Goal: Check status: Check status

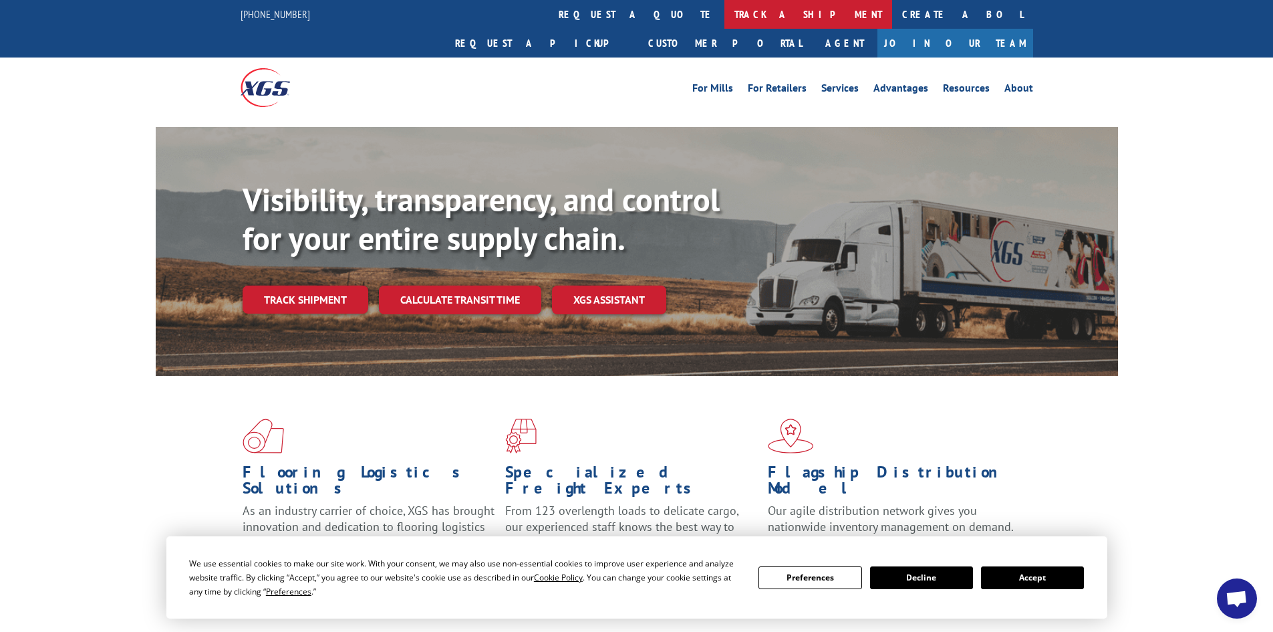
click at [724, 17] on link "track a shipment" at bounding box center [808, 14] width 168 height 29
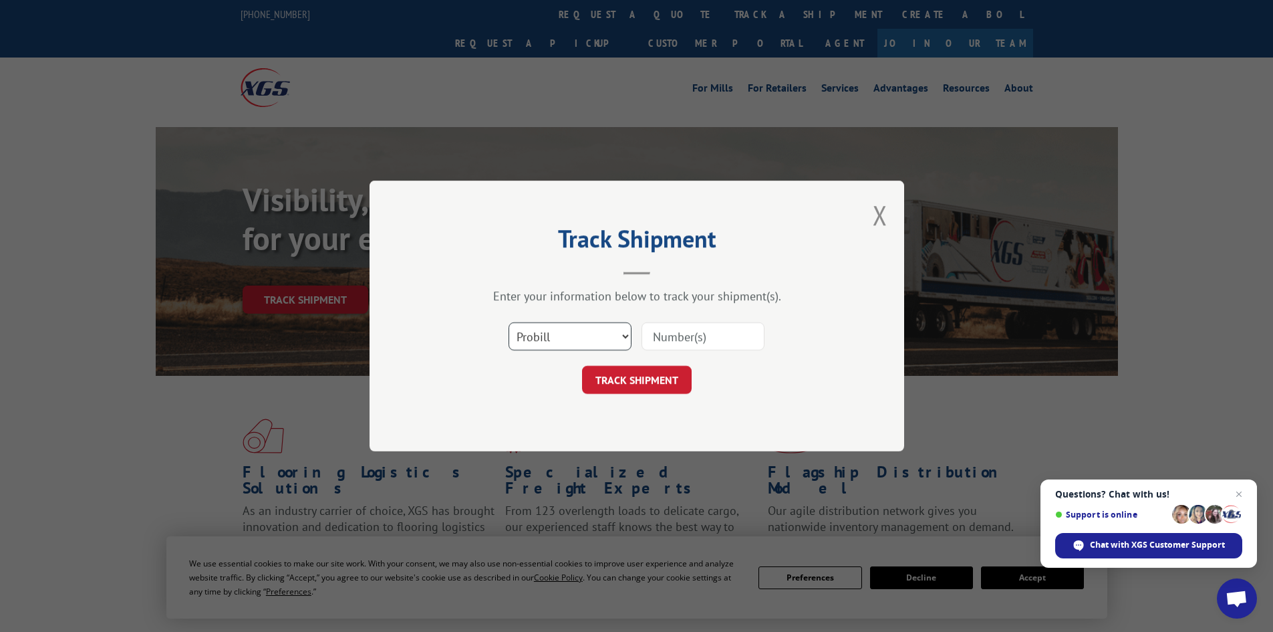
click at [624, 336] on select "Select category... Probill BOL PO" at bounding box center [570, 336] width 123 height 28
select select "bol"
click at [509, 322] on select "Select category... Probill BOL PO" at bounding box center [570, 336] width 123 height 28
click at [681, 333] on input at bounding box center [703, 336] width 123 height 28
type input "854341"
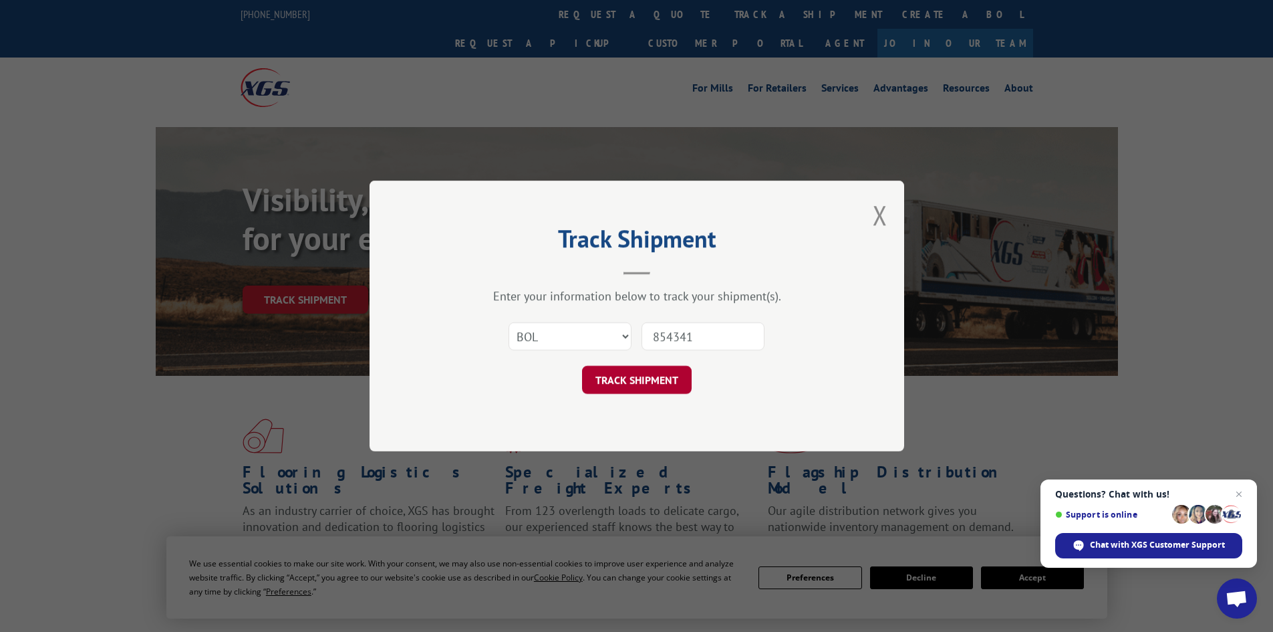
click at [628, 389] on button "TRACK SHIPMENT" at bounding box center [637, 380] width 110 height 28
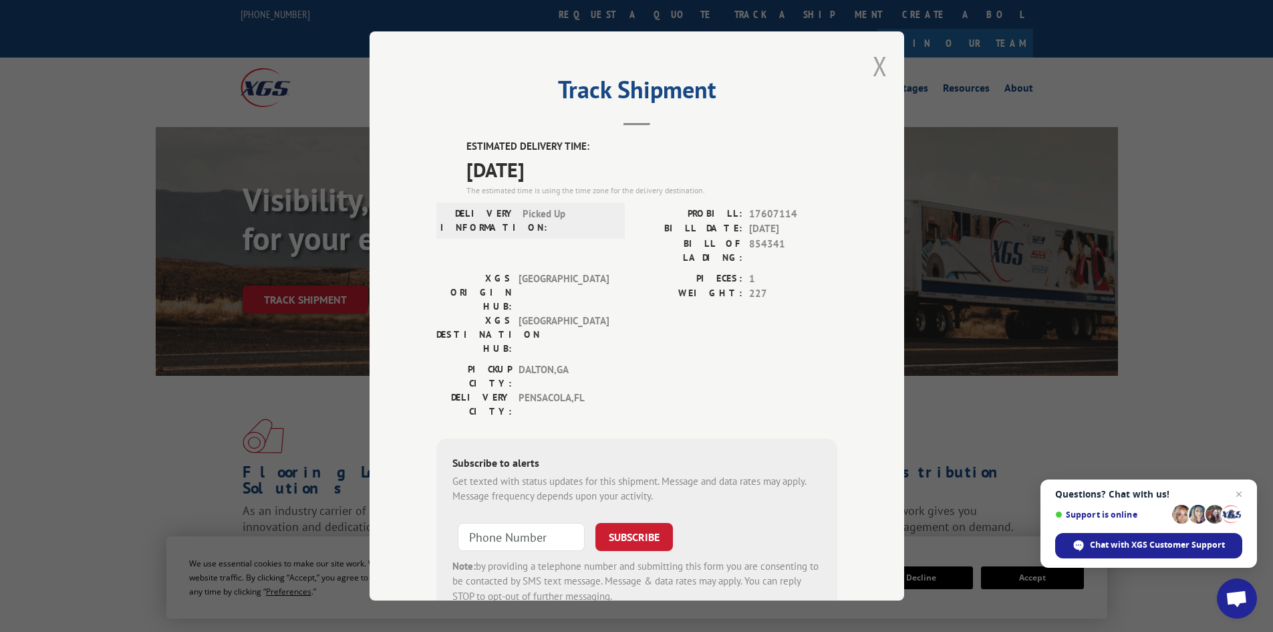
drag, startPoint x: 875, startPoint y: 68, endPoint x: 857, endPoint y: 68, distance: 18.0
click at [874, 68] on button "Close modal" at bounding box center [880, 65] width 15 height 35
